Goal: Entertainment & Leisure: Consume media (video, audio)

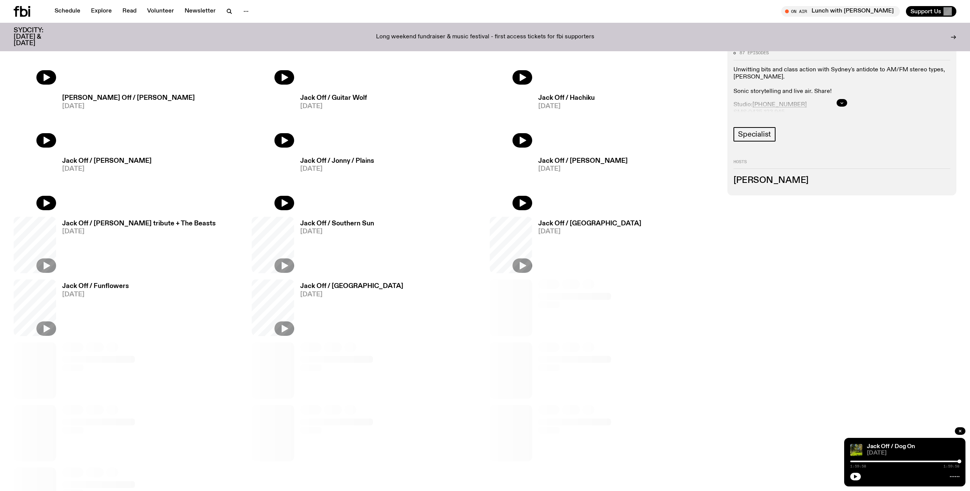
scroll to position [487, 0]
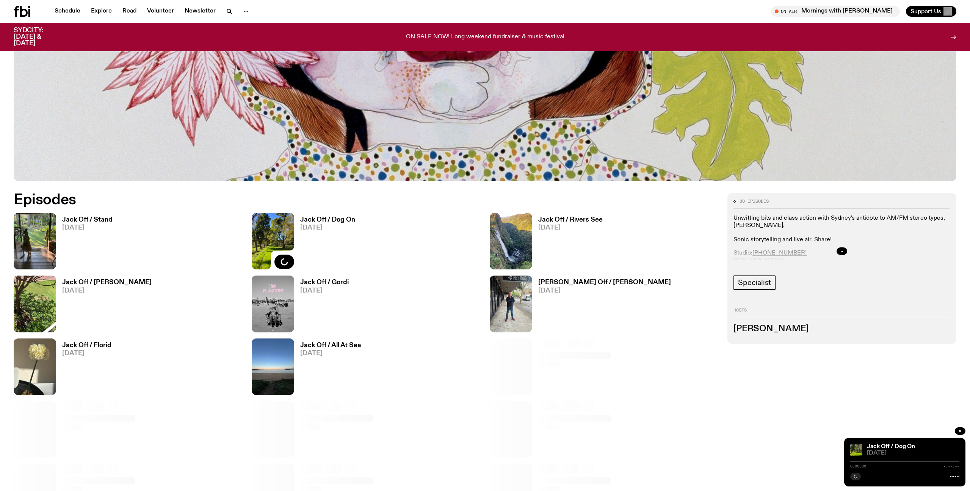
scroll to position [457, 0]
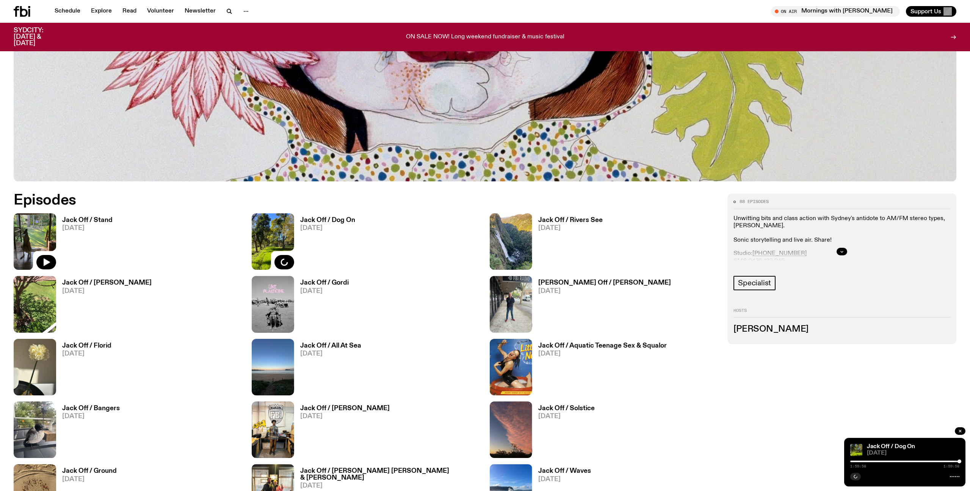
click at [43, 234] on img at bounding box center [35, 241] width 42 height 56
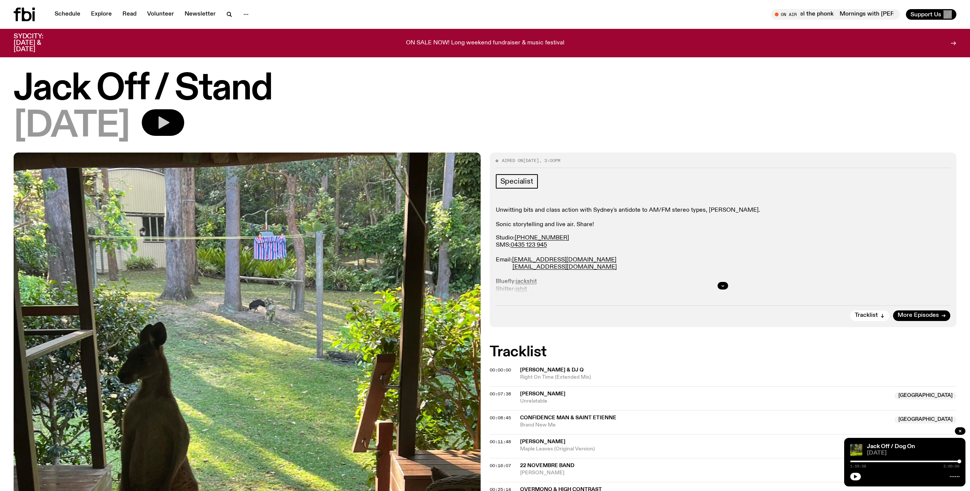
click at [169, 124] on icon "button" at bounding box center [163, 122] width 11 height 13
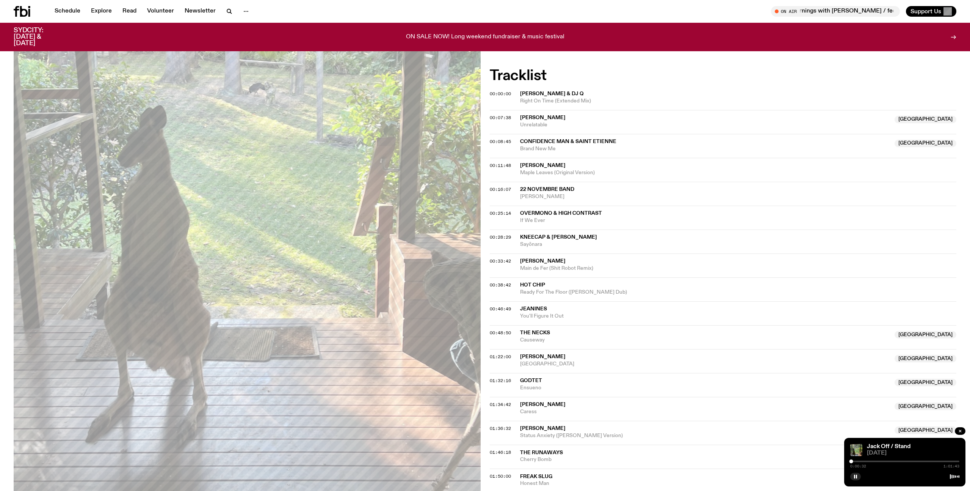
scroll to position [271, 0]
